Goal: Information Seeking & Learning: Learn about a topic

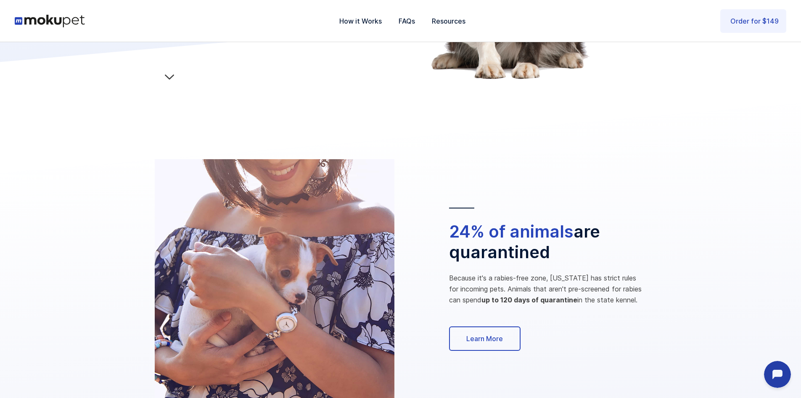
scroll to position [294, 0]
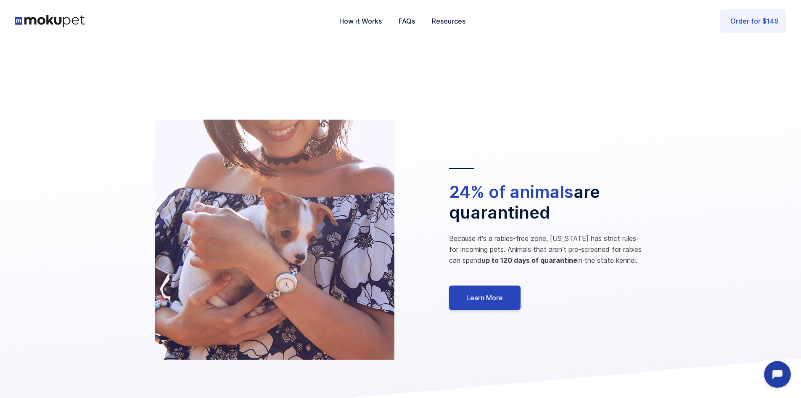
click at [487, 292] on link "Learn More" at bounding box center [485, 297] width 72 height 24
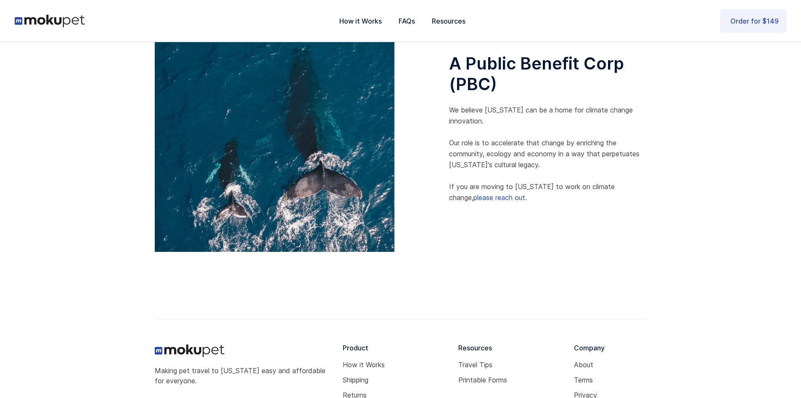
scroll to position [809, 0]
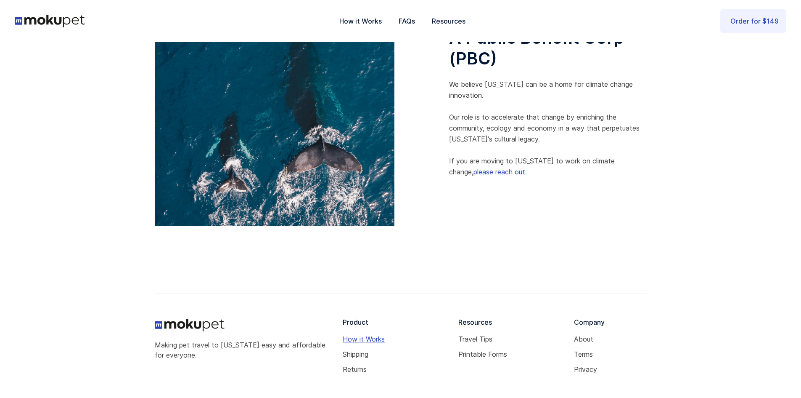
click at [371, 337] on link "How it Works" at bounding box center [397, 338] width 109 height 7
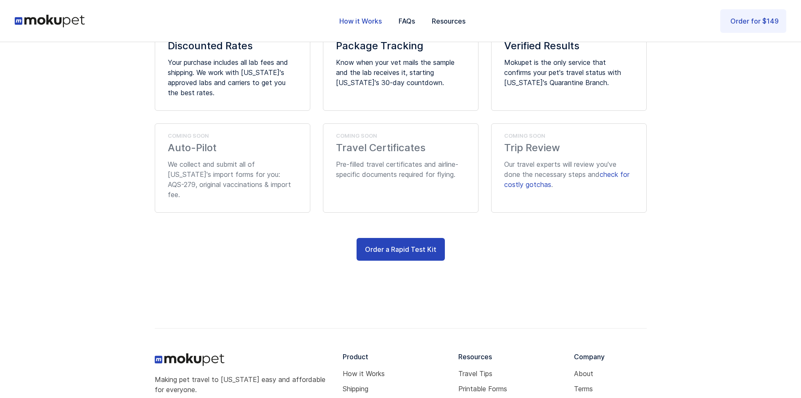
scroll to position [765, 0]
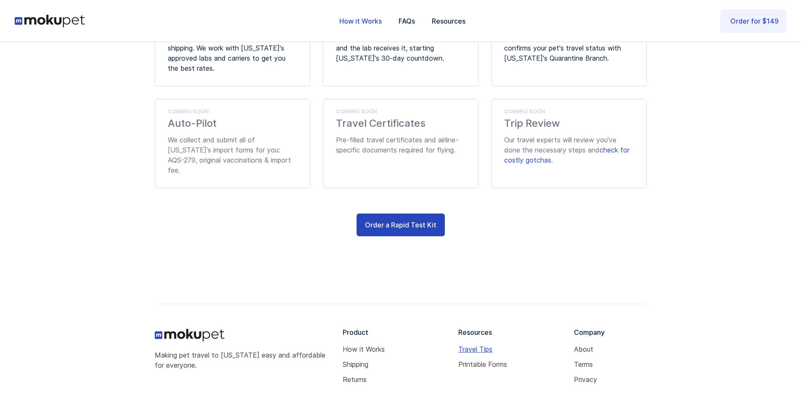
click at [485, 345] on link "Travel Tips" at bounding box center [513, 348] width 109 height 7
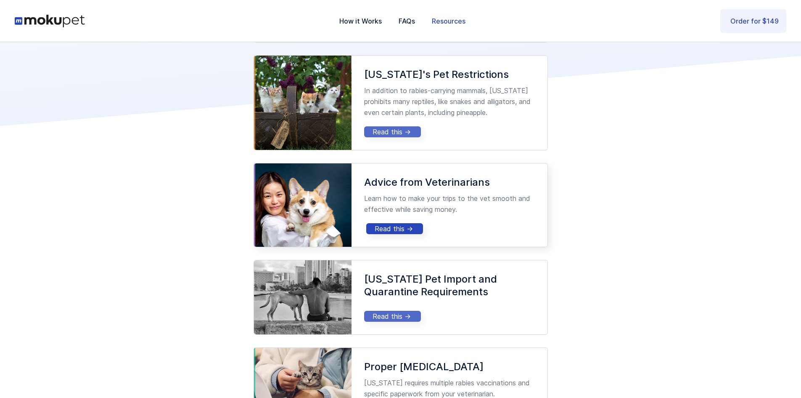
scroll to position [210, 0]
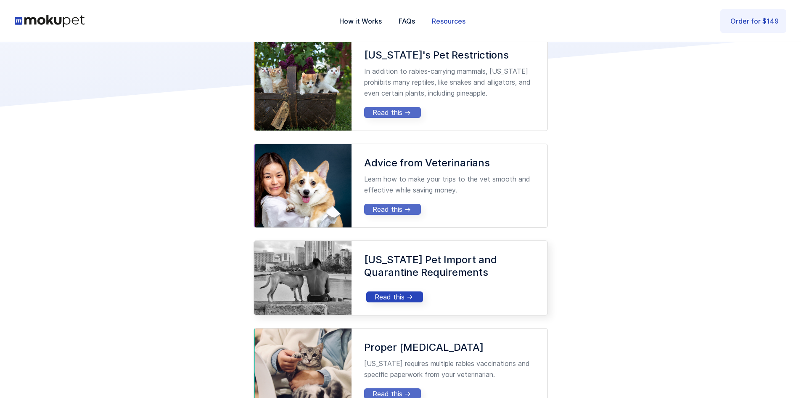
click at [387, 299] on div "Read this ->" at bounding box center [395, 296] width 40 height 8
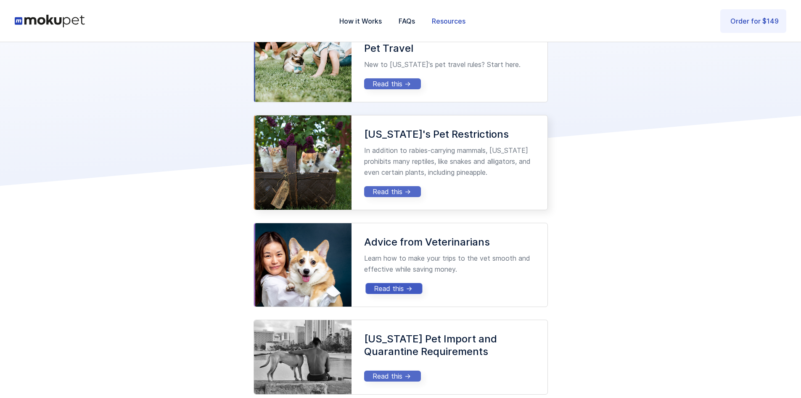
scroll to position [0, 0]
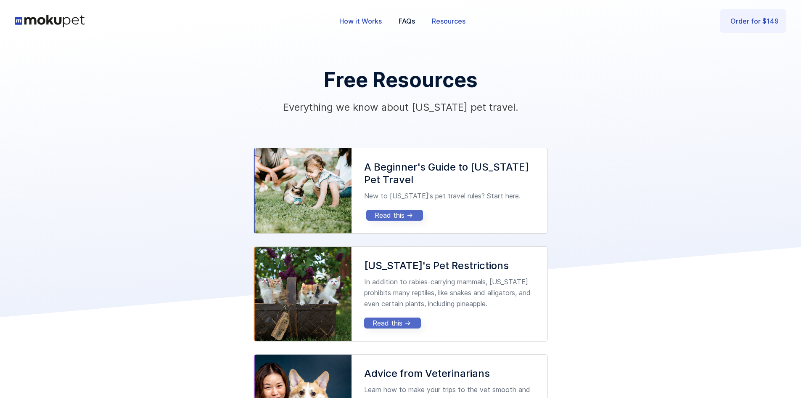
click at [357, 17] on link "How it Works" at bounding box center [360, 21] width 59 height 28
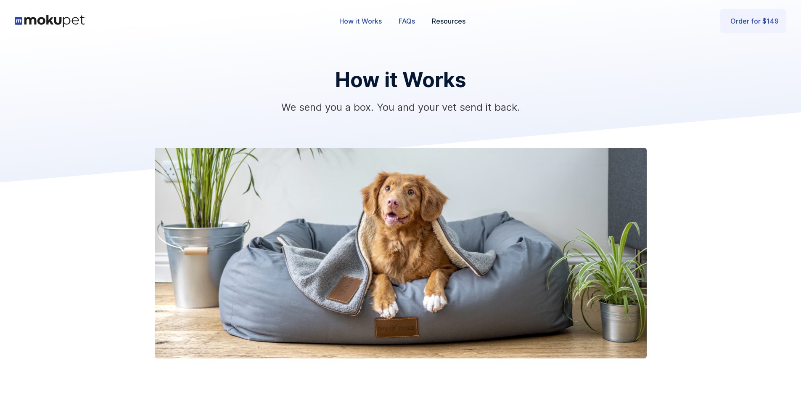
click at [405, 21] on link "FAQs" at bounding box center [406, 21] width 33 height 28
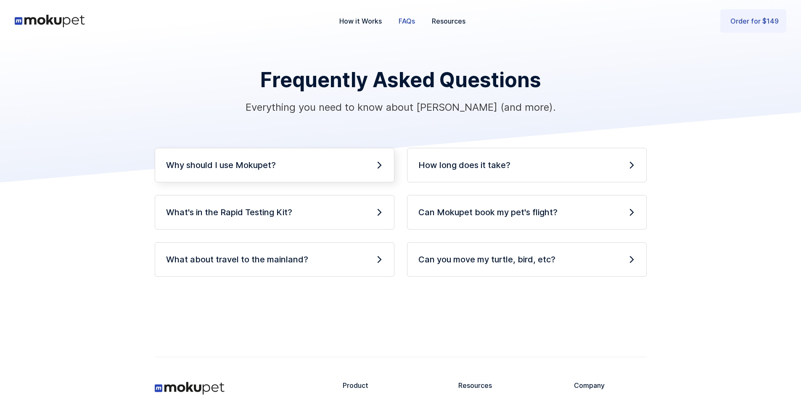
drag, startPoint x: 243, startPoint y: 162, endPoint x: 252, endPoint y: 170, distance: 12.0
click at [247, 166] on h4 "Why should I use Mokupet?" at bounding box center [221, 165] width 110 height 12
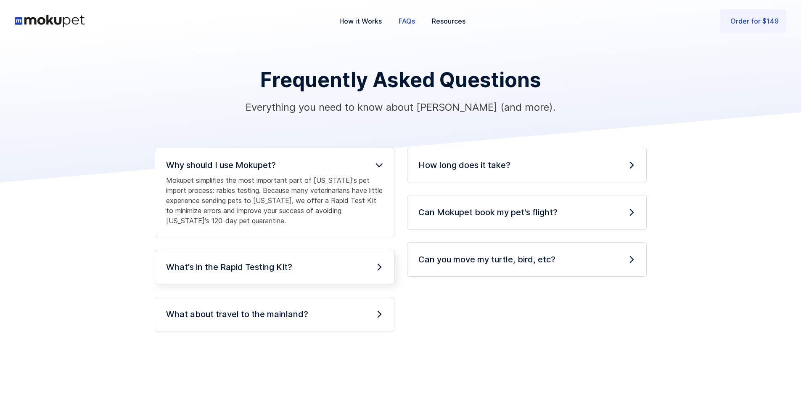
click at [224, 260] on div "What's in the Rapid Testing Kit? Your mailed Mokupet package contains a lab sup…" at bounding box center [275, 266] width 240 height 34
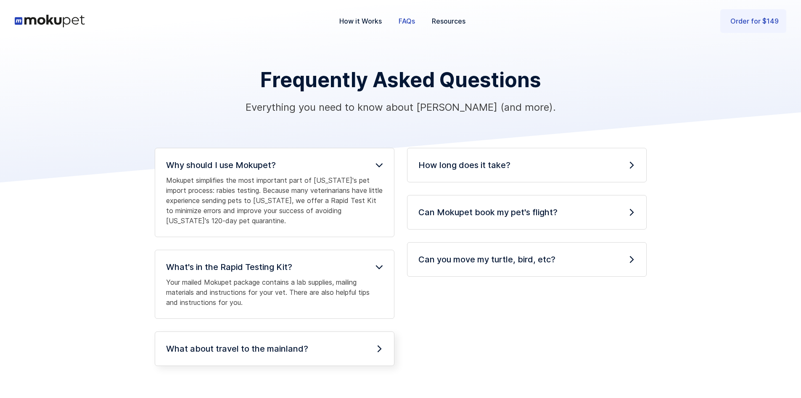
click at [271, 345] on h4 "What about travel to the mainland?" at bounding box center [237, 348] width 142 height 12
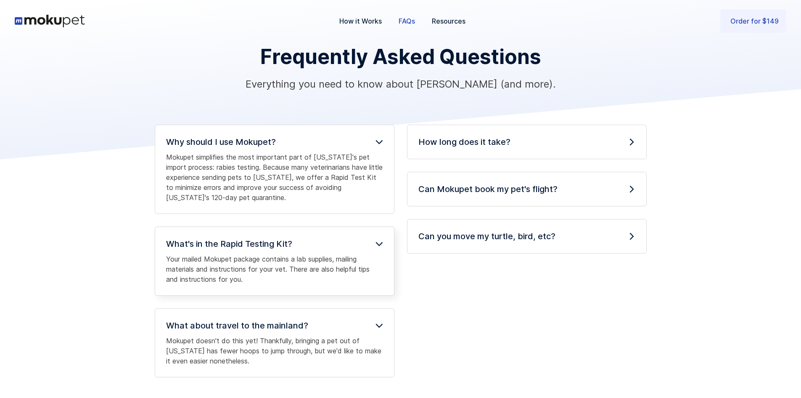
scroll to position [42, 0]
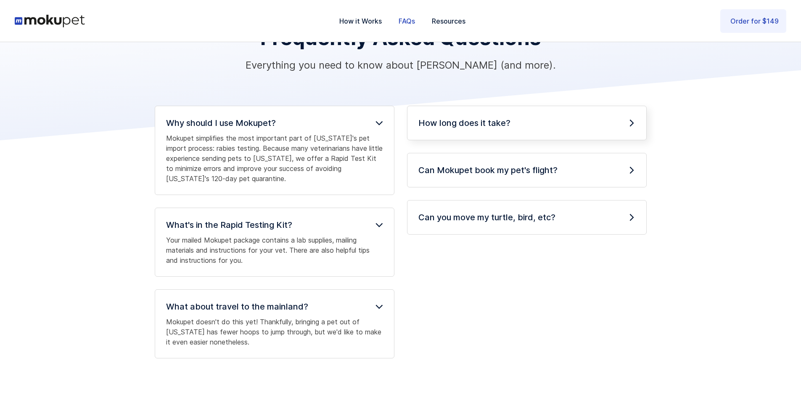
click at [469, 125] on h4 "How long does it take?" at bounding box center [465, 123] width 92 height 12
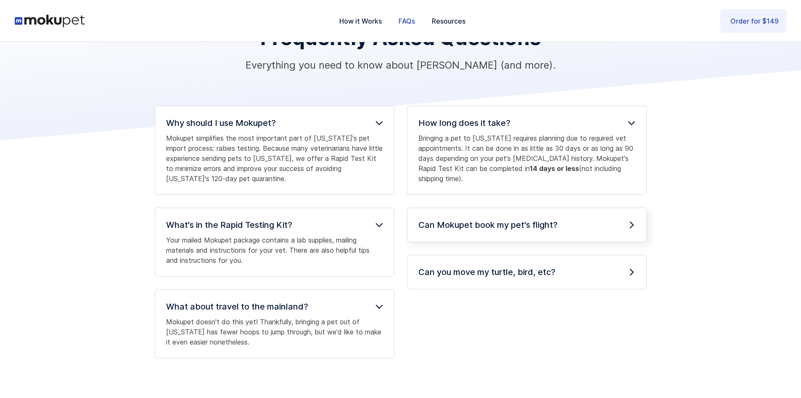
click at [489, 230] on h4 "Can Mokupet book my pet's flight?" at bounding box center [488, 225] width 139 height 12
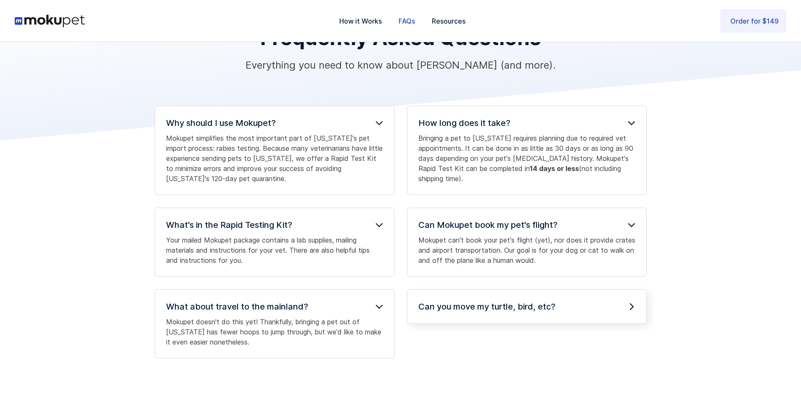
click at [464, 299] on div "Can you move my turtle, bird, etc? Sorry, but no (not yet)! Mokupet would love …" at bounding box center [527, 306] width 240 height 34
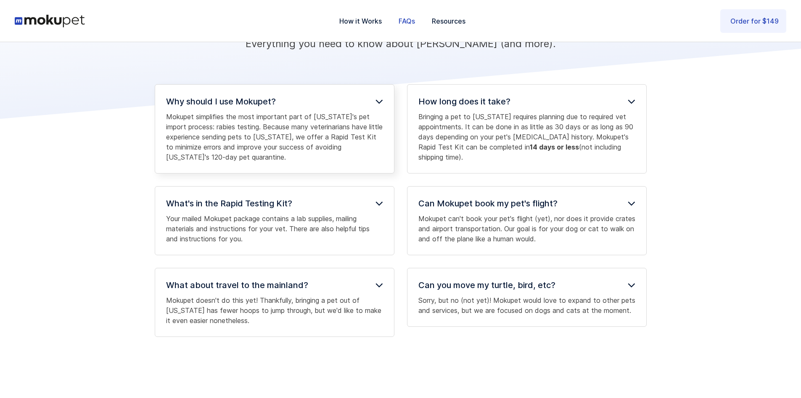
scroll to position [0, 0]
